Goal: Task Accomplishment & Management: Manage account settings

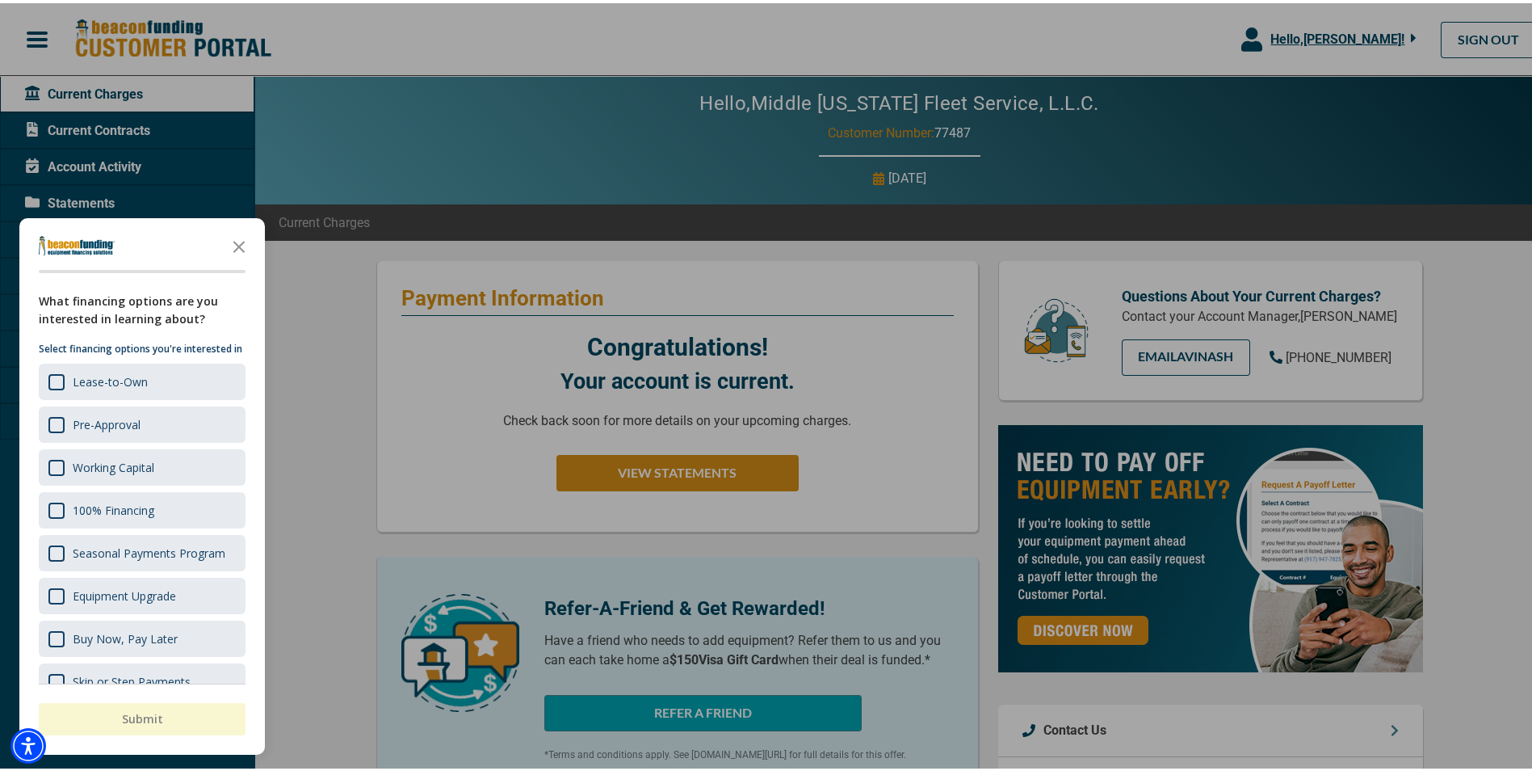
click at [608, 469] on div at bounding box center [772, 385] width 1545 height 771
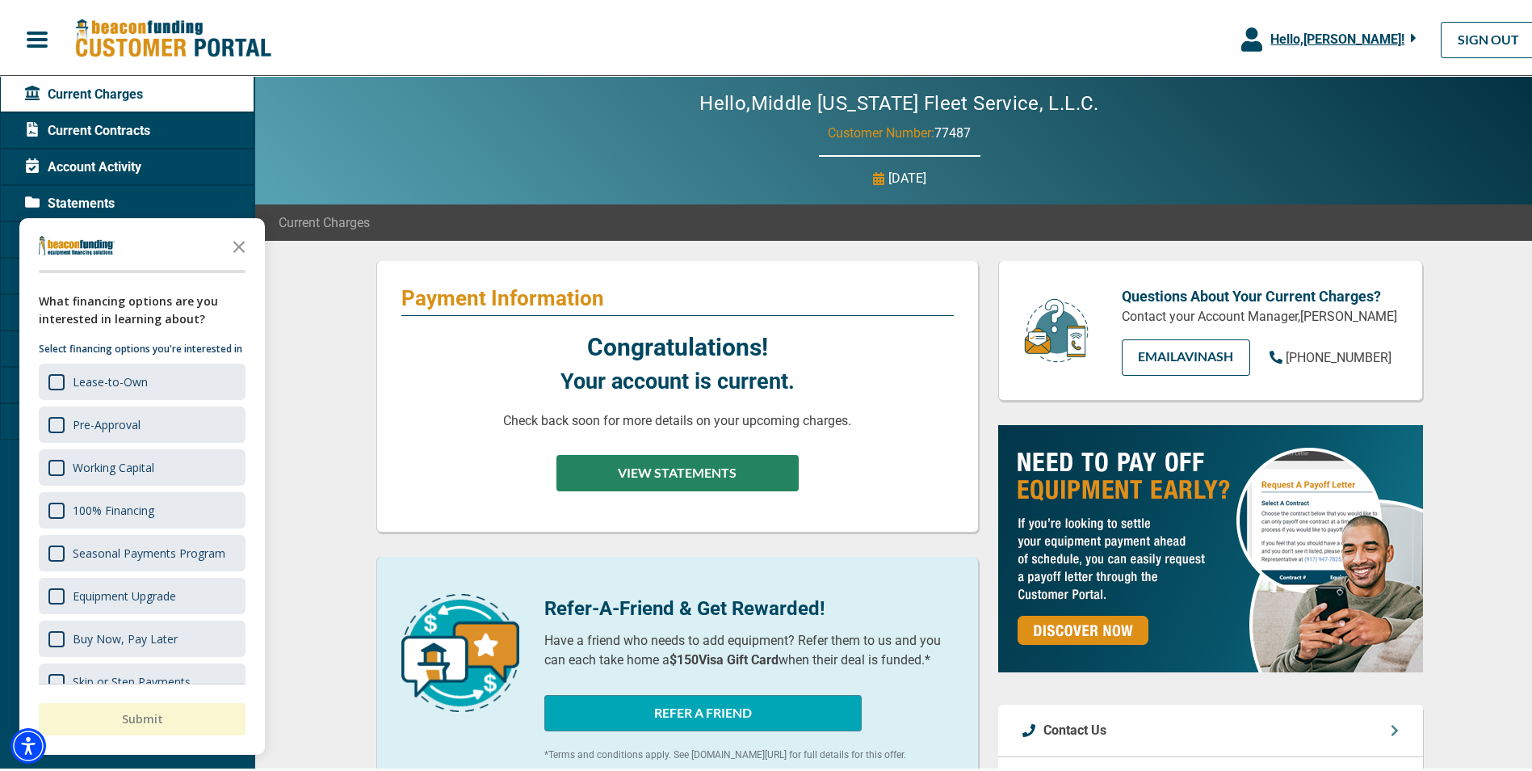
click at [634, 469] on button "VIEW STATEMENTS" at bounding box center [678, 470] width 242 height 36
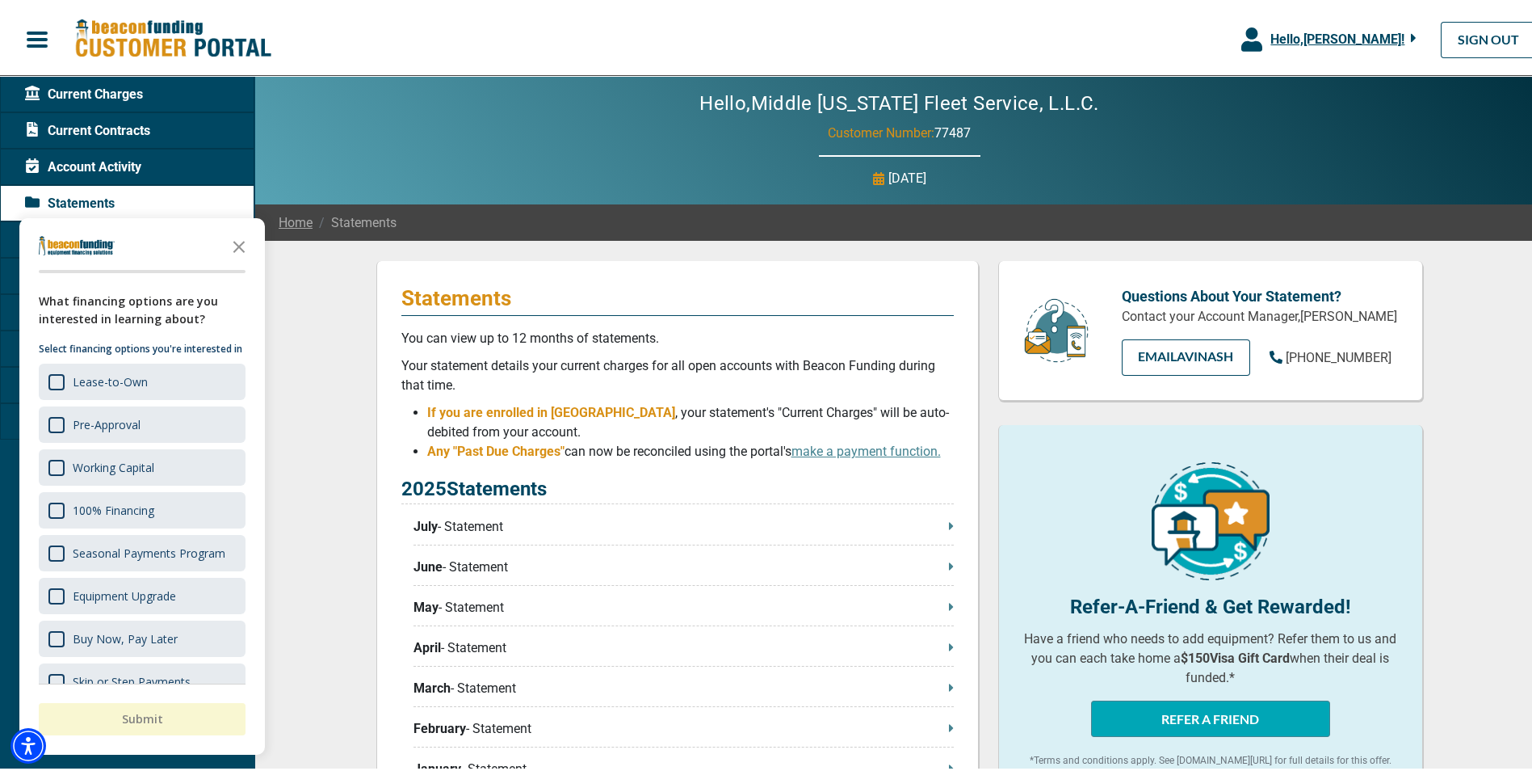
click at [372, 86] on div "Hello, Middle [US_STATE] Fleet Service, L.L.C. Customer Number: 77487 [DATE]" at bounding box center [899, 137] width 1290 height 128
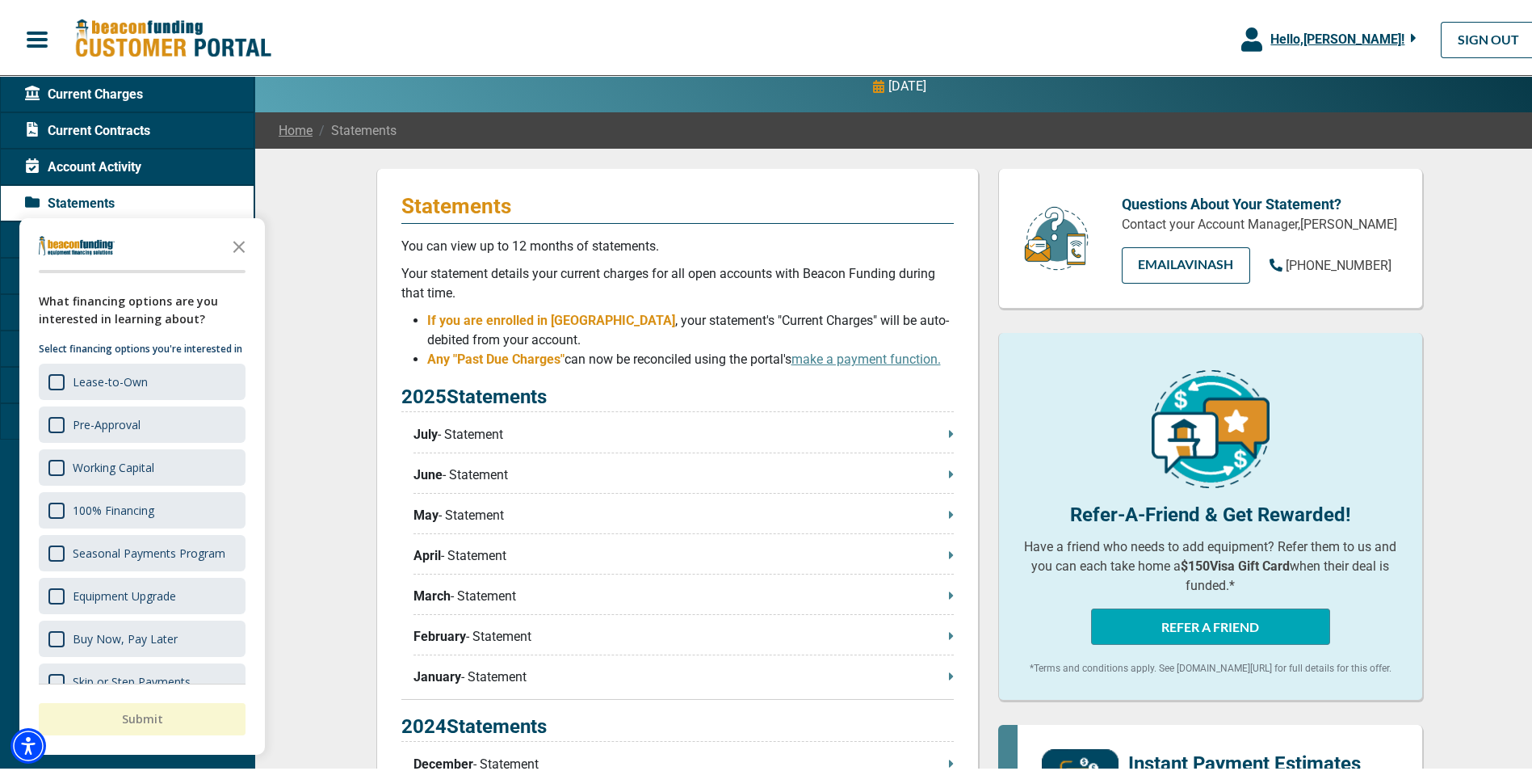
scroll to position [242, 0]
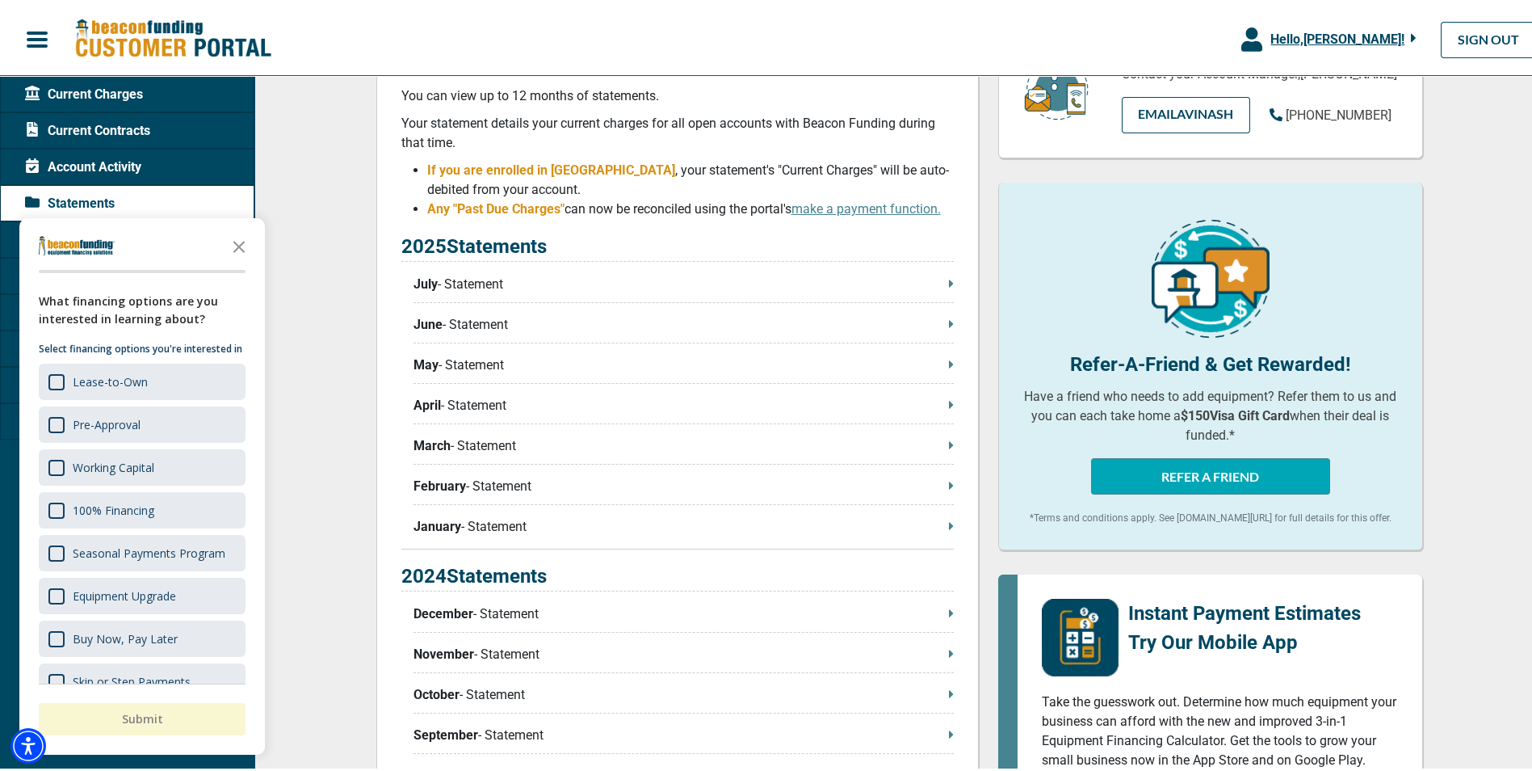
click at [530, 620] on p "December - Statement" at bounding box center [684, 610] width 540 height 19
click at [242, 239] on icon "Close the survey" at bounding box center [239, 242] width 32 height 32
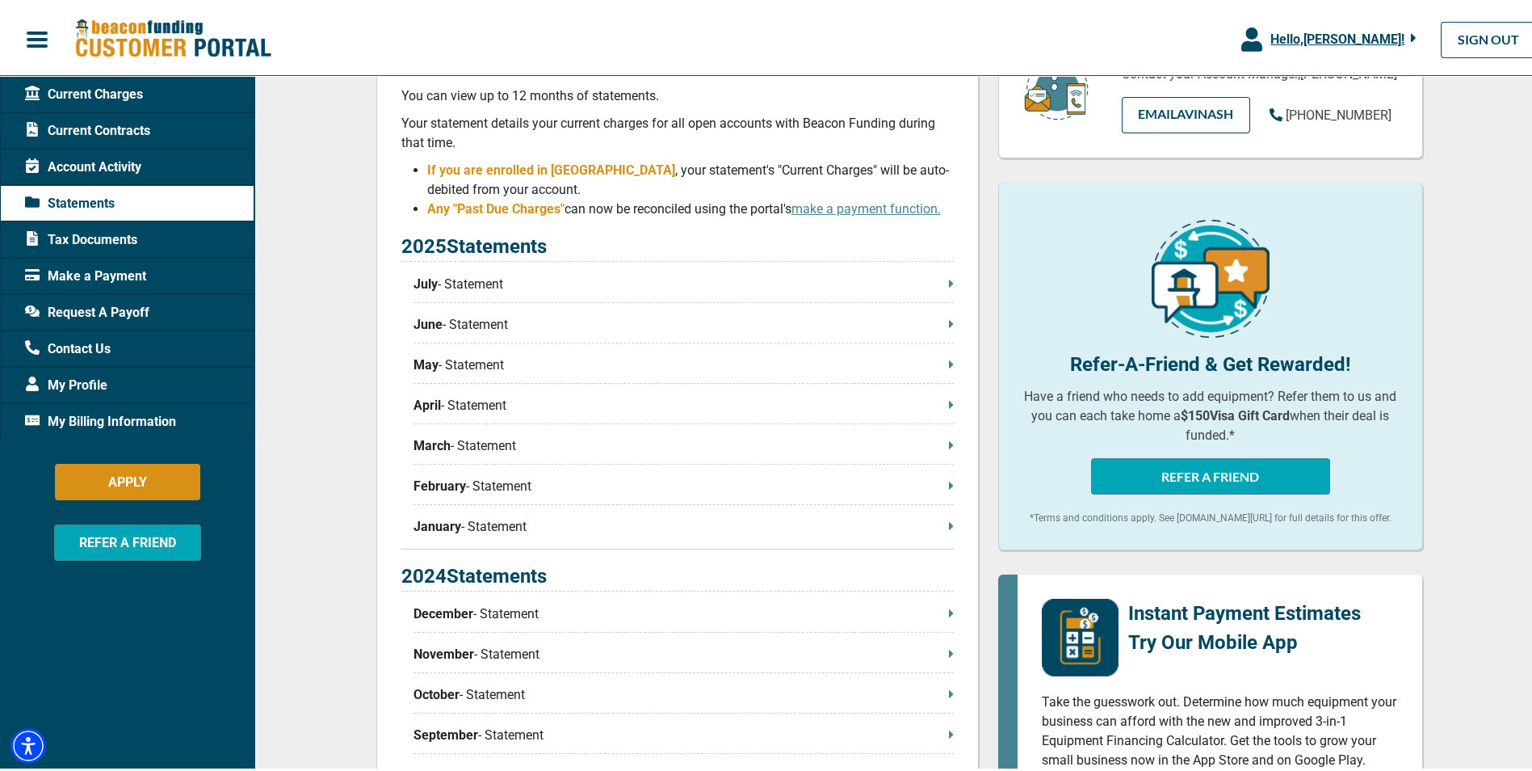
click at [192, 243] on div "Tax Documents" at bounding box center [127, 236] width 254 height 36
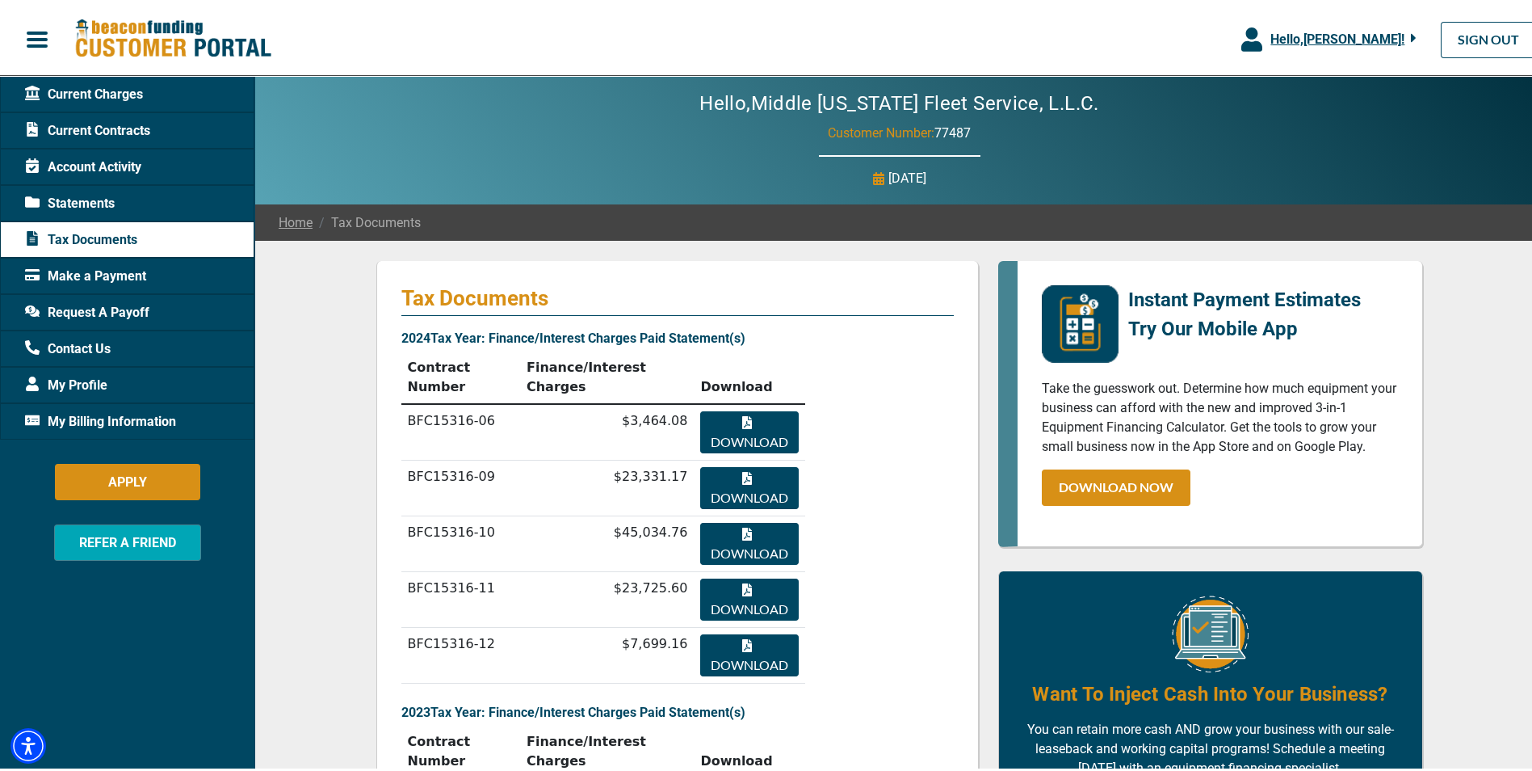
click at [735, 408] on button "Download" at bounding box center [749, 429] width 98 height 42
click at [22, 35] on button "button" at bounding box center [37, 36] width 74 height 34
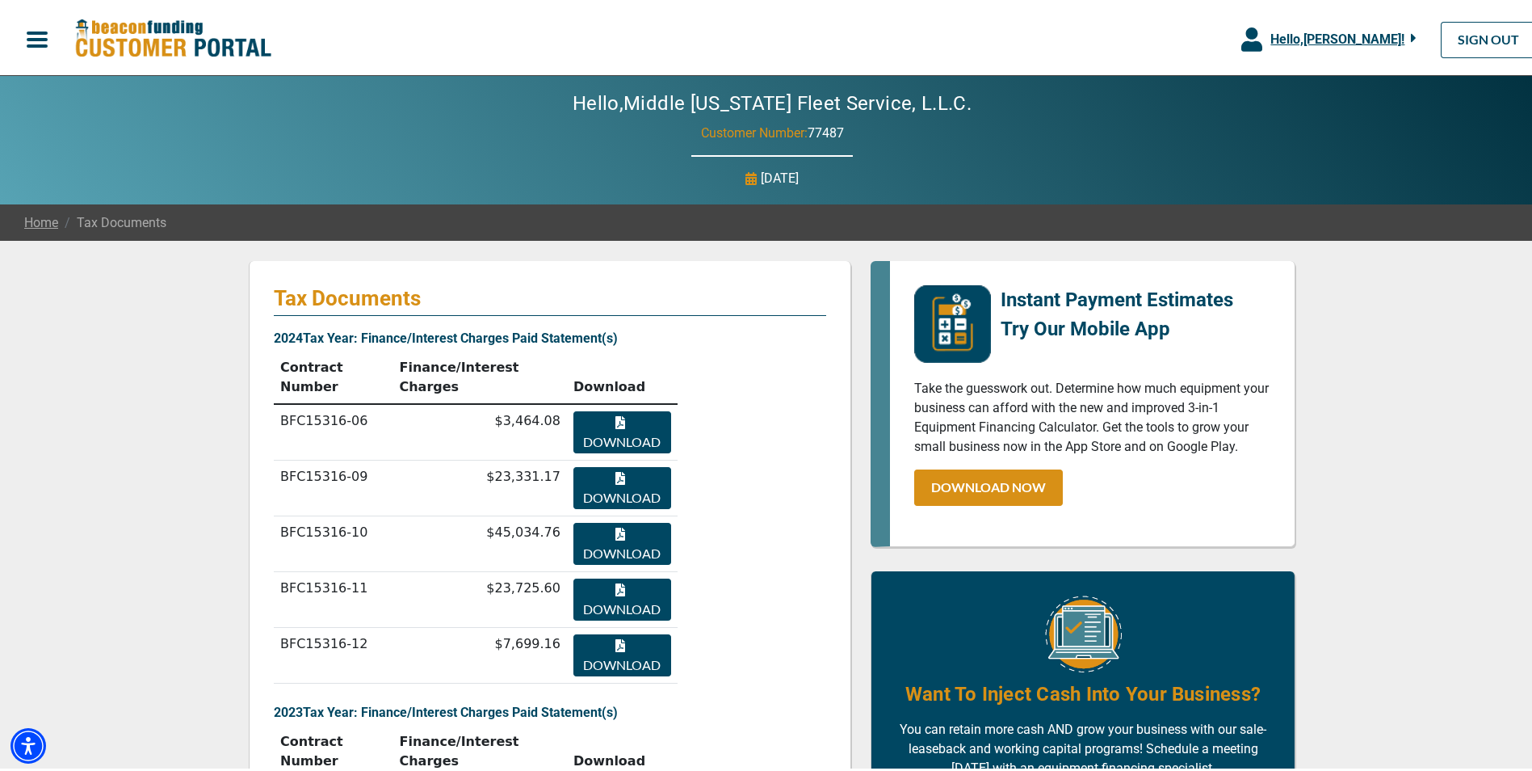
click at [31, 34] on span "button" at bounding box center [37, 36] width 24 height 24
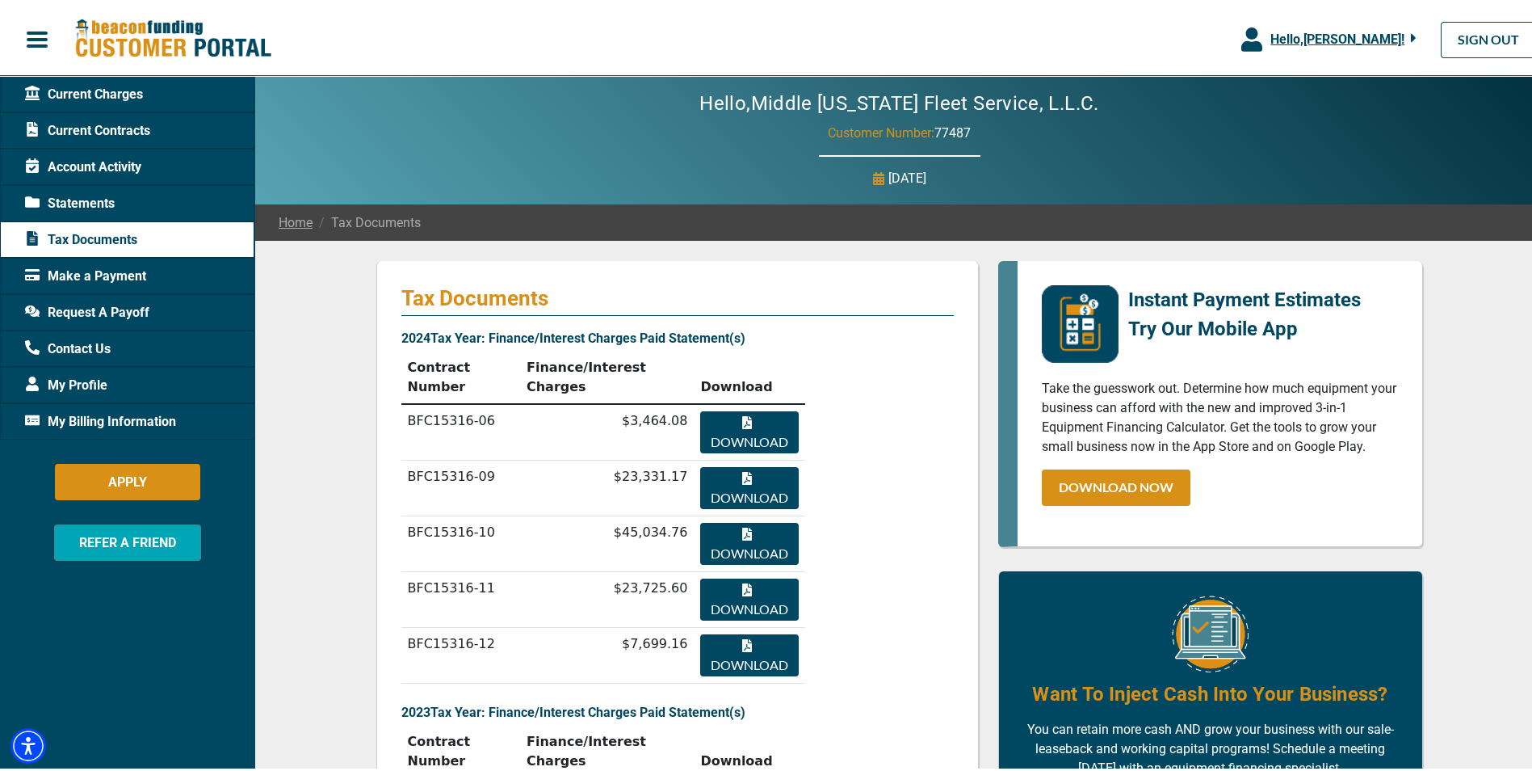
click at [103, 85] on span "Current Charges" at bounding box center [84, 91] width 118 height 19
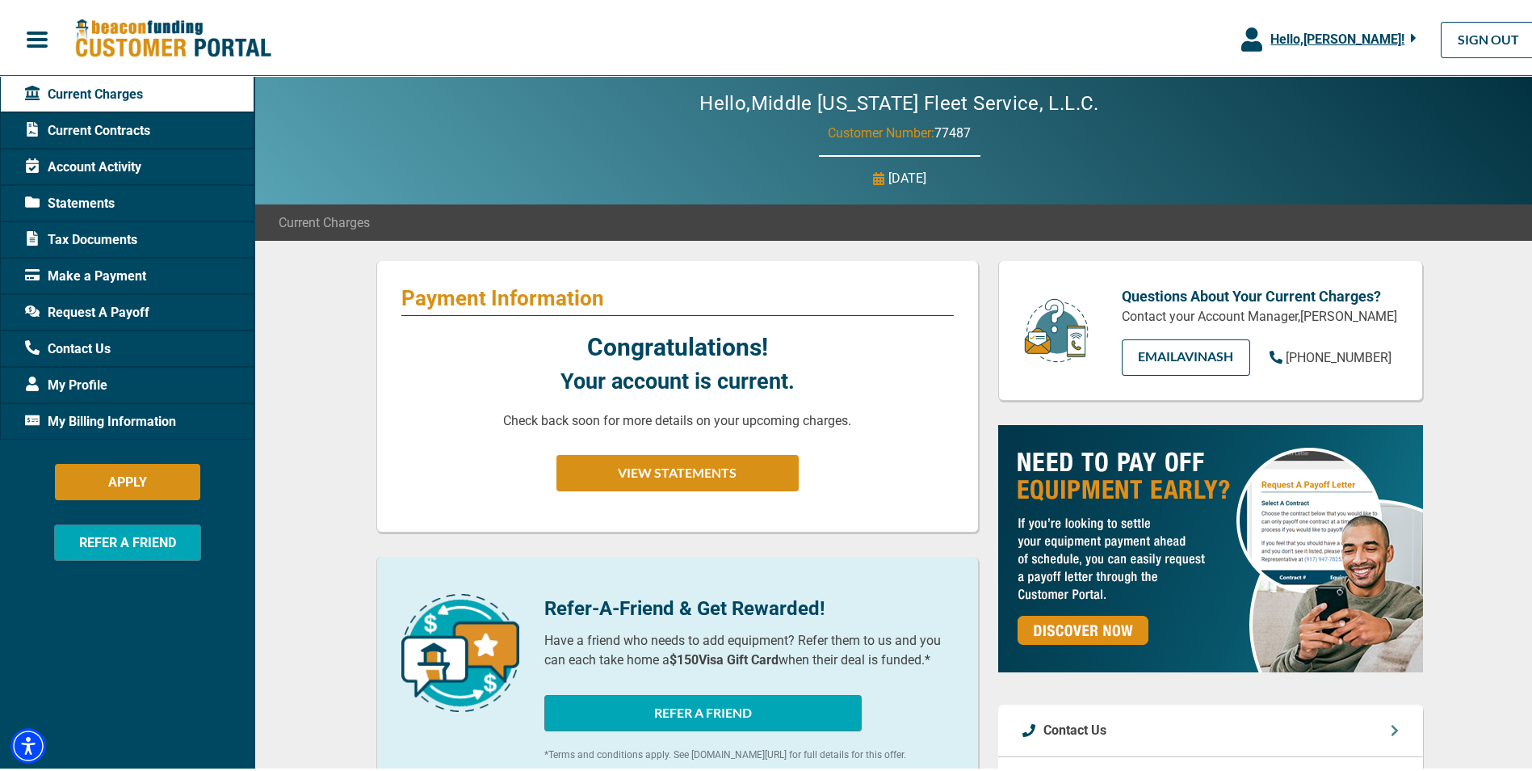
click at [145, 165] on div "Account Activity" at bounding box center [127, 163] width 254 height 36
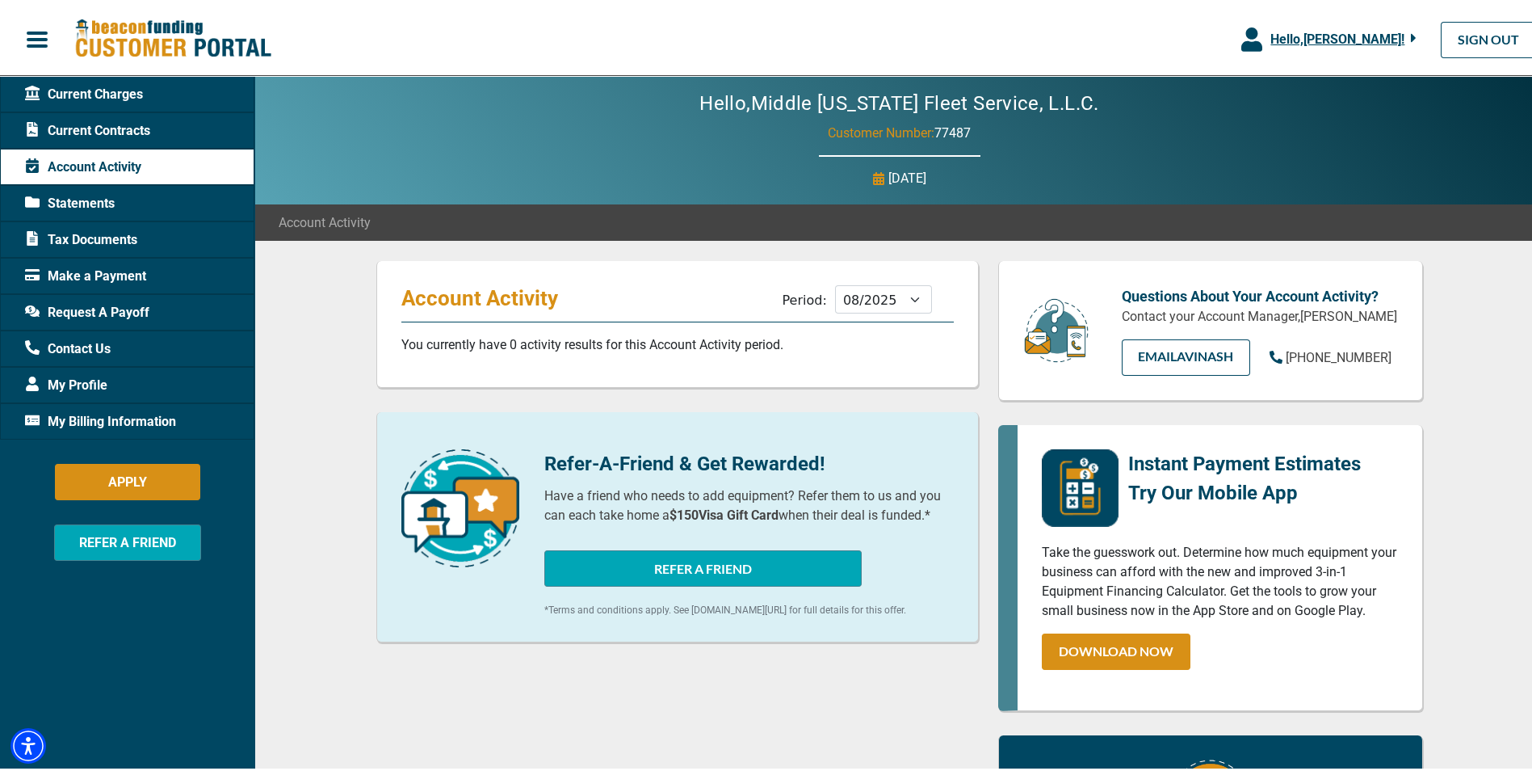
click at [111, 343] on span "Contact Us" at bounding box center [68, 345] width 86 height 19
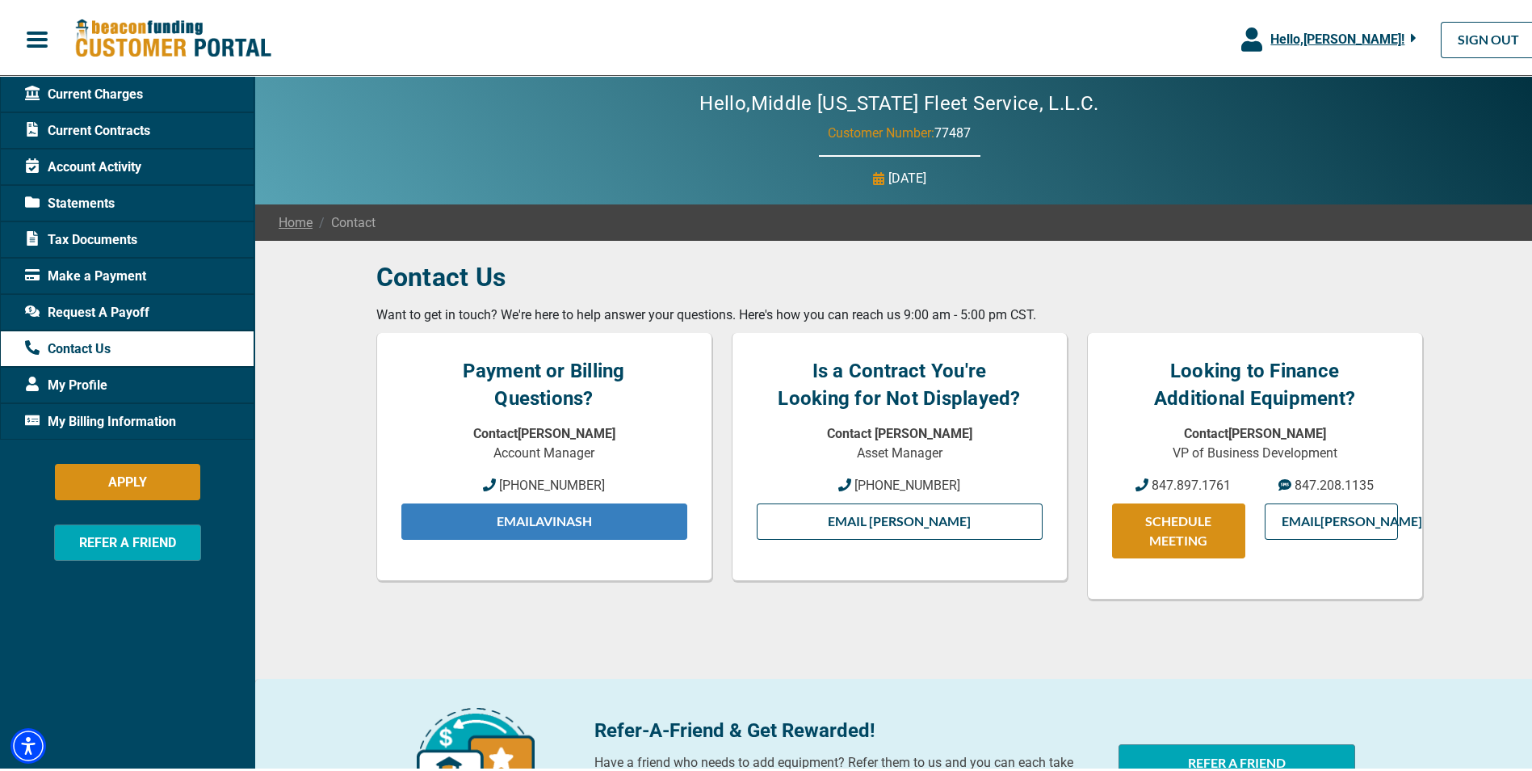
click at [642, 512] on link "Email Avinash" at bounding box center [544, 518] width 286 height 36
